Goal: Find specific page/section: Find specific page/section

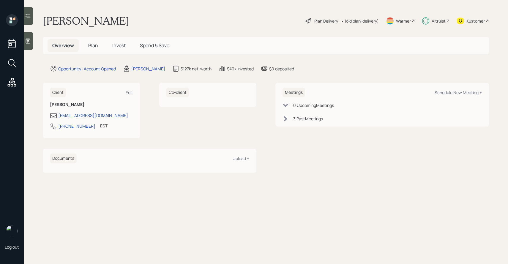
click at [120, 42] on h5 "Invest" at bounding box center [119, 45] width 23 height 13
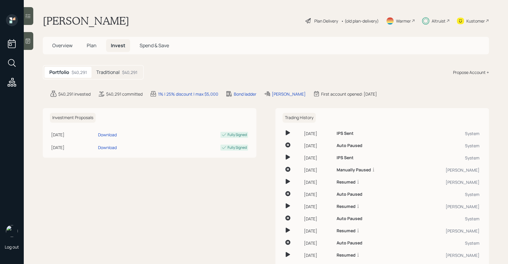
click at [130, 71] on div "$40,291" at bounding box center [129, 72] width 15 height 6
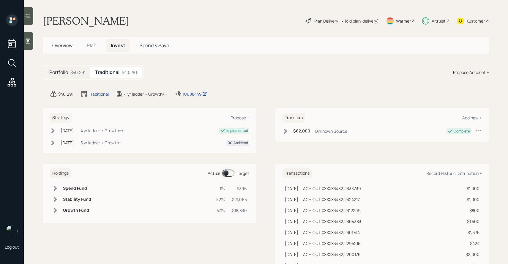
click at [231, 171] on span at bounding box center [228, 173] width 12 height 7
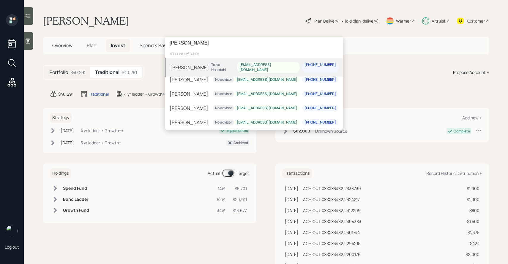
type input "[PERSON_NAME]"
click at [211, 68] on div "[PERSON_NAME] [PERSON_NAME] [EMAIL_ADDRESS][DOMAIN_NAME] [PHONE_NUMBER]" at bounding box center [254, 67] width 178 height 18
